Goal: Complete application form

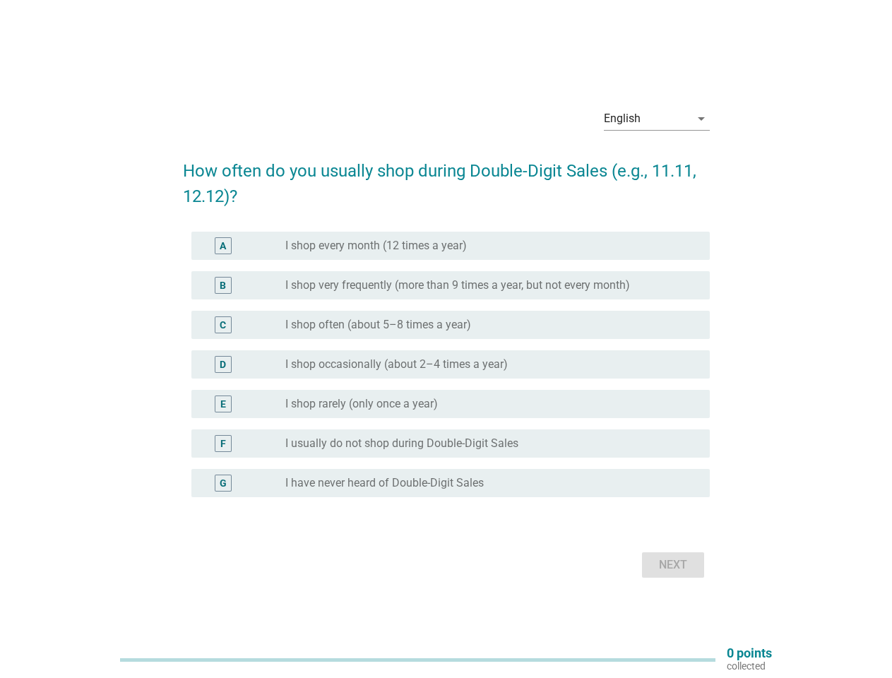
click at [446, 339] on div "C radio_button_unchecked I shop often (about 5–8 times a year)" at bounding box center [446, 325] width 527 height 40
click at [657, 119] on div "English" at bounding box center [647, 118] width 86 height 23
click at [446, 373] on div "D radio_button_unchecked I shop occasionally (about 2–4 times a year)" at bounding box center [450, 364] width 519 height 28
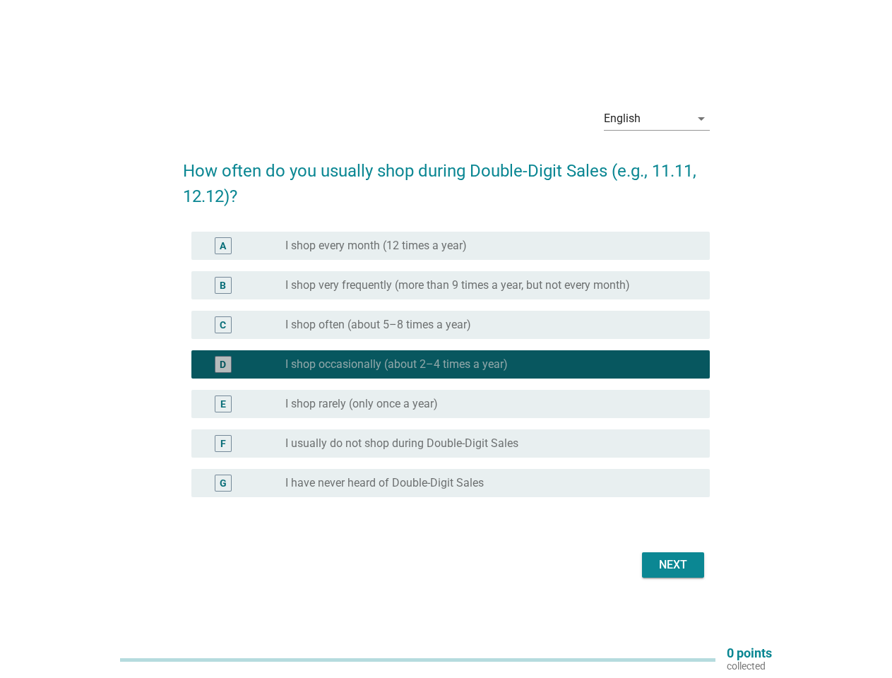
click at [446, 365] on label "I shop occasionally (about 2–4 times a year)" at bounding box center [396, 364] width 223 height 14
click at [451, 246] on label "I shop every month (12 times a year)" at bounding box center [376, 246] width 182 height 14
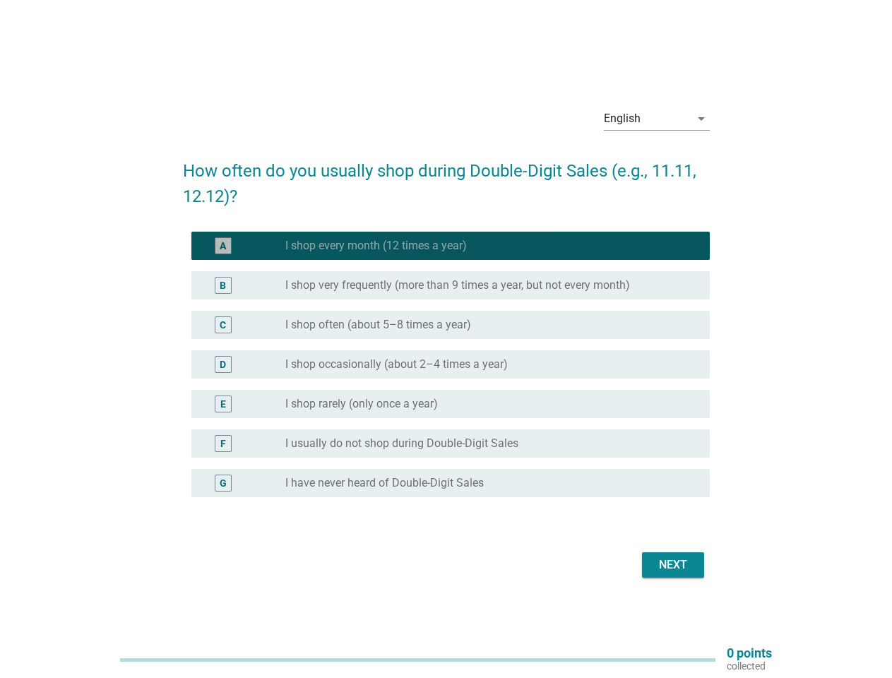
click at [376, 246] on label "I shop every month (12 times a year)" at bounding box center [376, 246] width 182 height 14
click at [451, 285] on label "I shop very frequently (more than 9 times a year, but not every month)" at bounding box center [457, 285] width 345 height 14
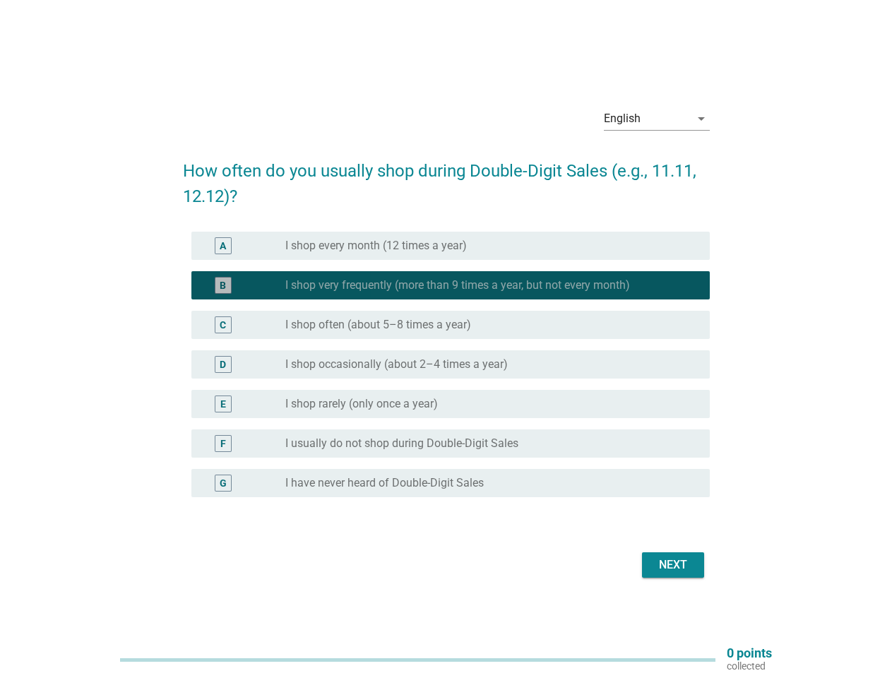
click at [458, 285] on label "I shop very frequently (more than 9 times a year, but not every month)" at bounding box center [457, 285] width 345 height 14
click at [451, 325] on label "I shop often (about 5–8 times a year)" at bounding box center [378, 325] width 186 height 14
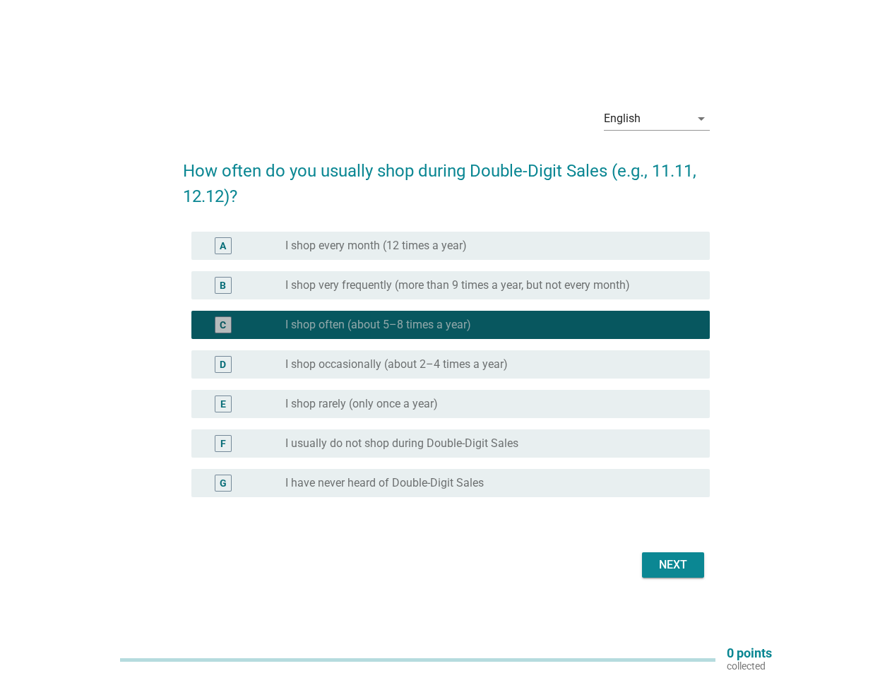
click at [378, 325] on label "I shop often (about 5–8 times a year)" at bounding box center [378, 325] width 186 height 14
